Goal: Entertainment & Leisure: Consume media (video, audio)

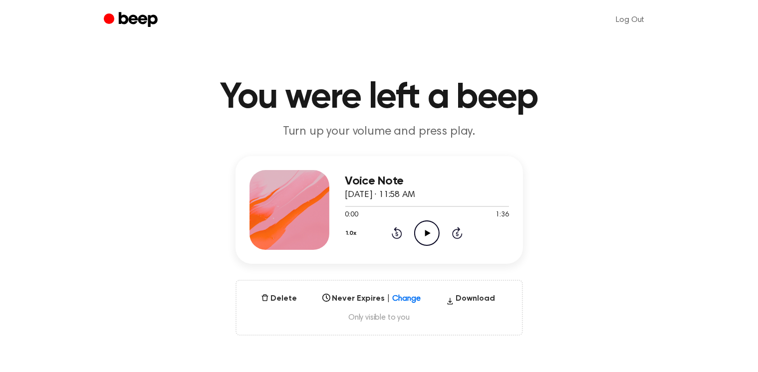
click at [427, 230] on icon "Play Audio" at bounding box center [426, 233] width 25 height 25
click at [432, 224] on icon "Play Audio" at bounding box center [426, 233] width 25 height 25
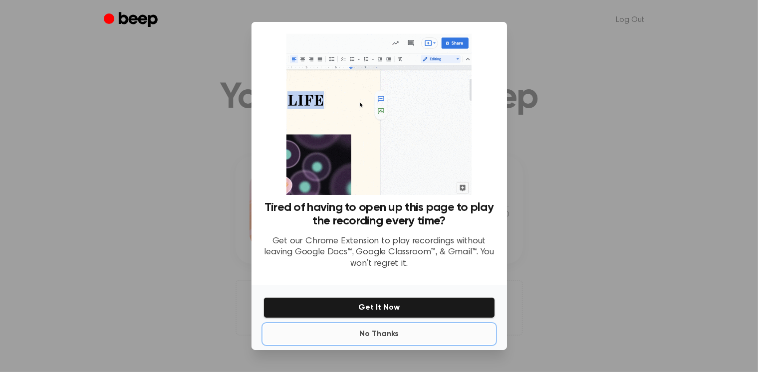
click at [378, 338] on button "No Thanks" at bounding box center [380, 334] width 232 height 20
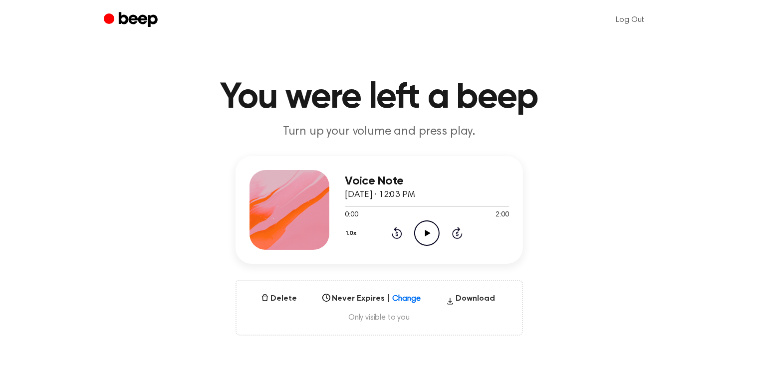
click at [426, 227] on icon "Play Audio" at bounding box center [426, 233] width 25 height 25
click at [427, 234] on icon at bounding box center [427, 233] width 5 height 6
click at [420, 240] on icon "Pause Audio" at bounding box center [426, 233] width 25 height 25
